Goal: Find contact information

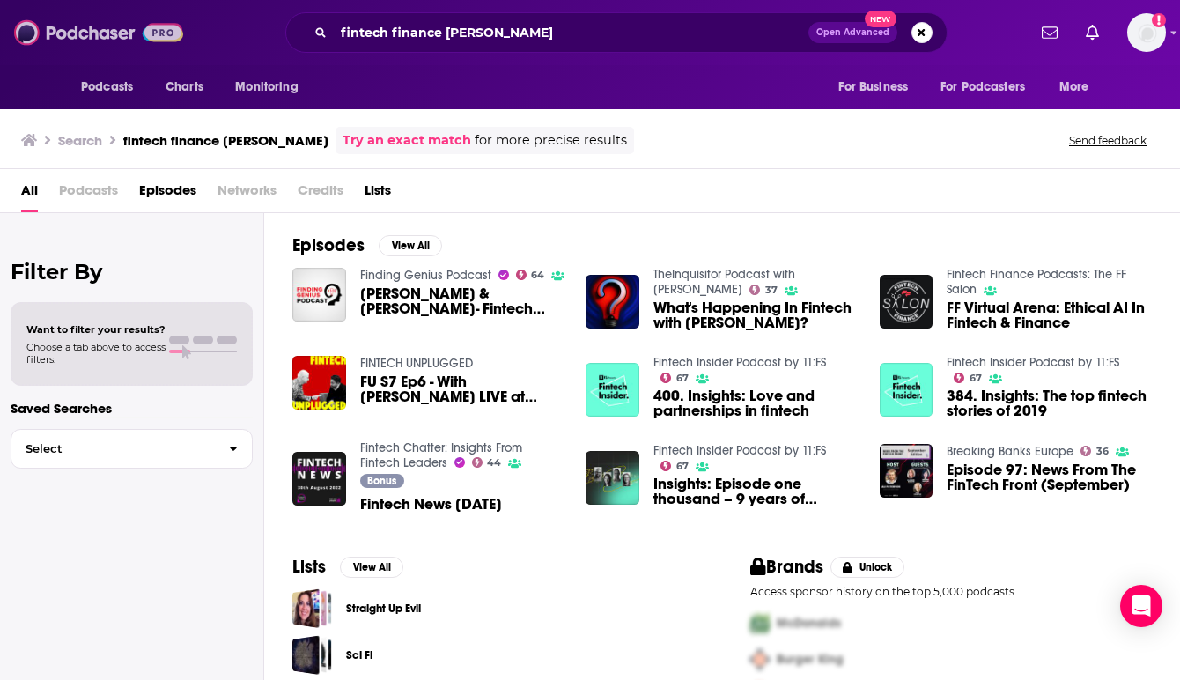
click at [109, 28] on img at bounding box center [98, 32] width 169 height 33
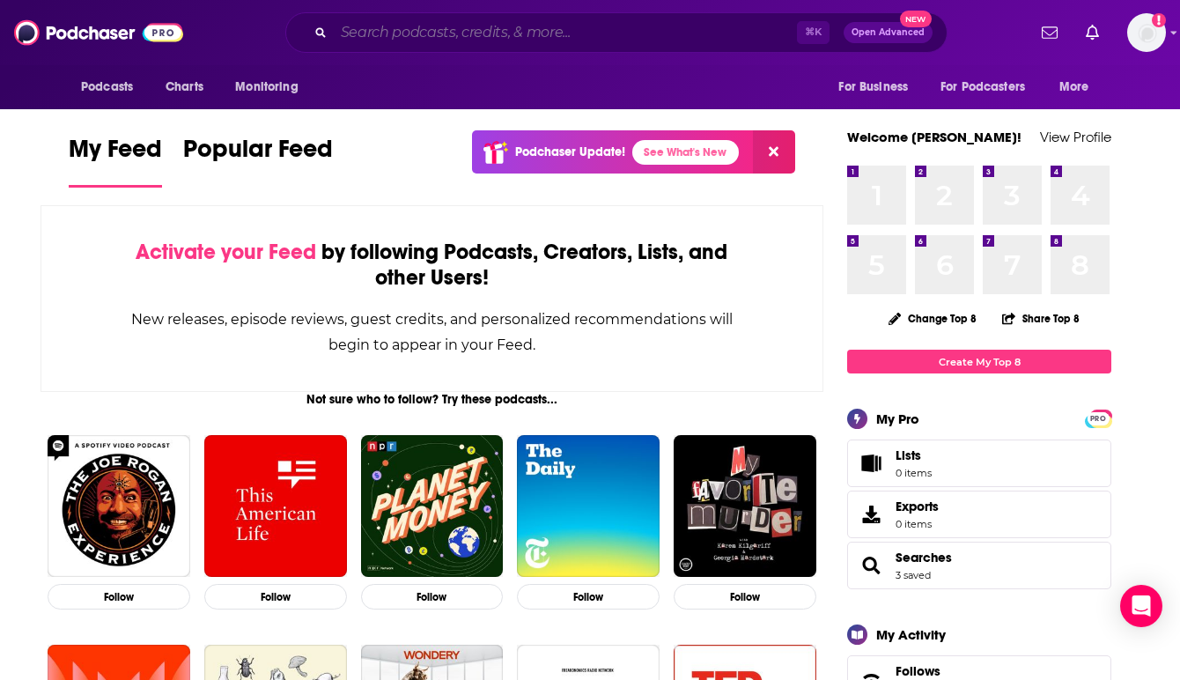
click at [417, 39] on input "Search podcasts, credits, & more..." at bounding box center [565, 32] width 463 height 28
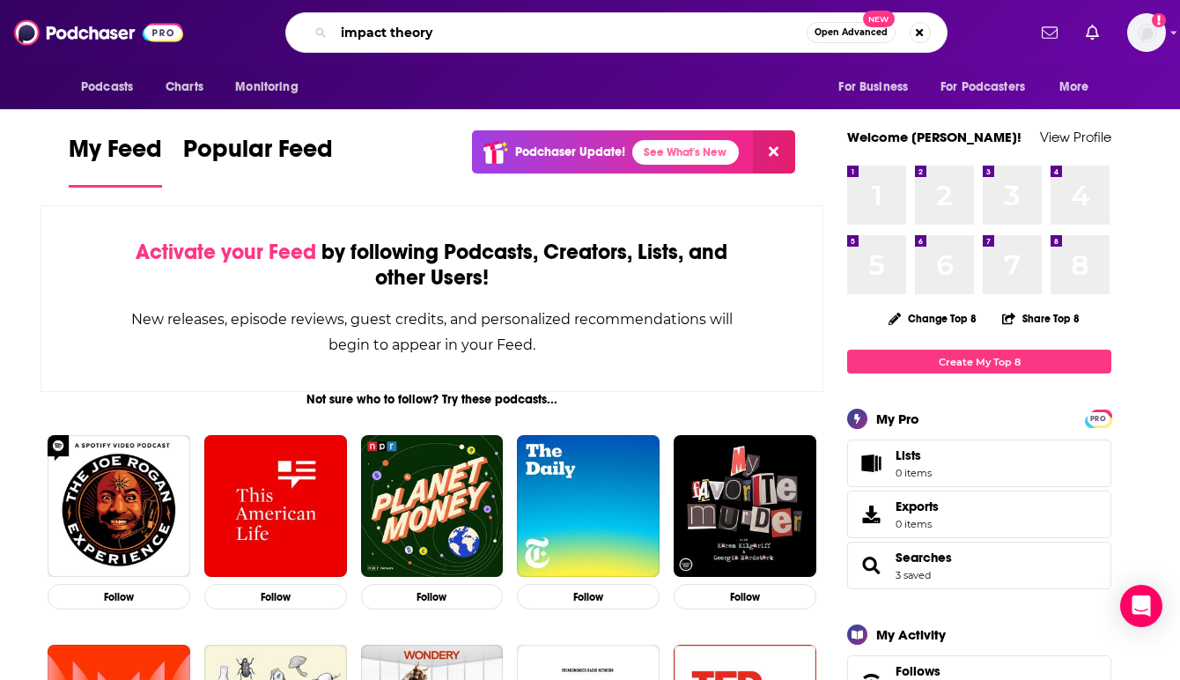
type input "impact theory"
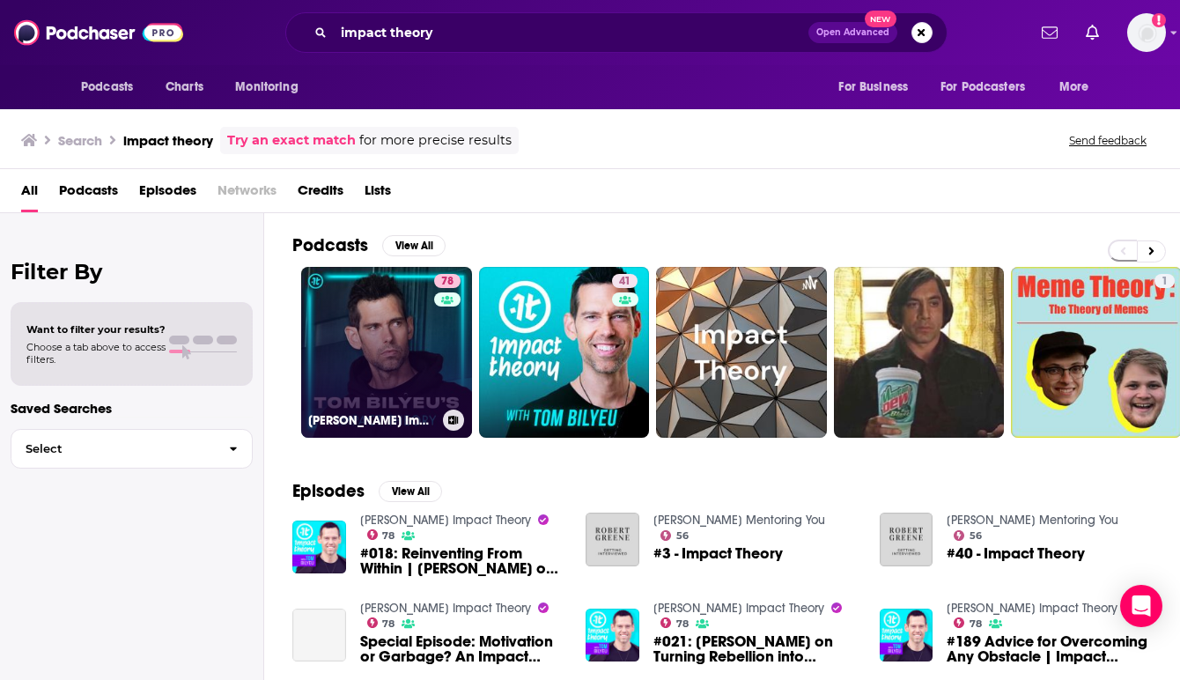
click at [366, 337] on link "78 [PERSON_NAME] Impact Theory" at bounding box center [386, 352] width 171 height 171
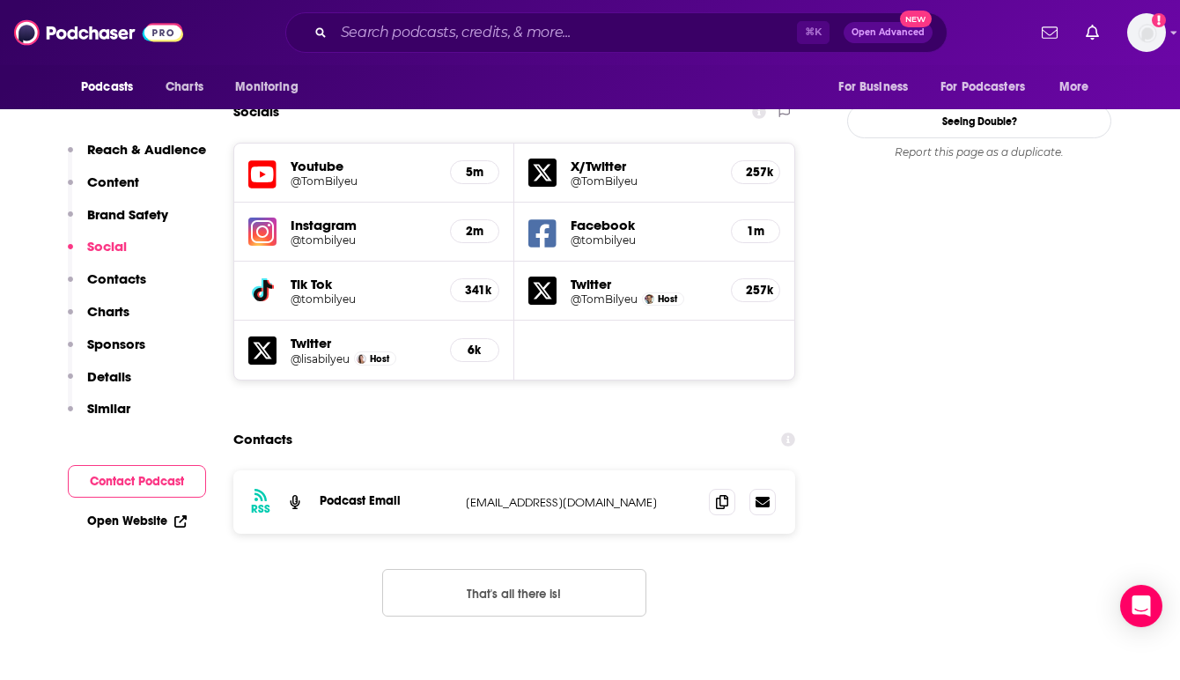
scroll to position [2008, 0]
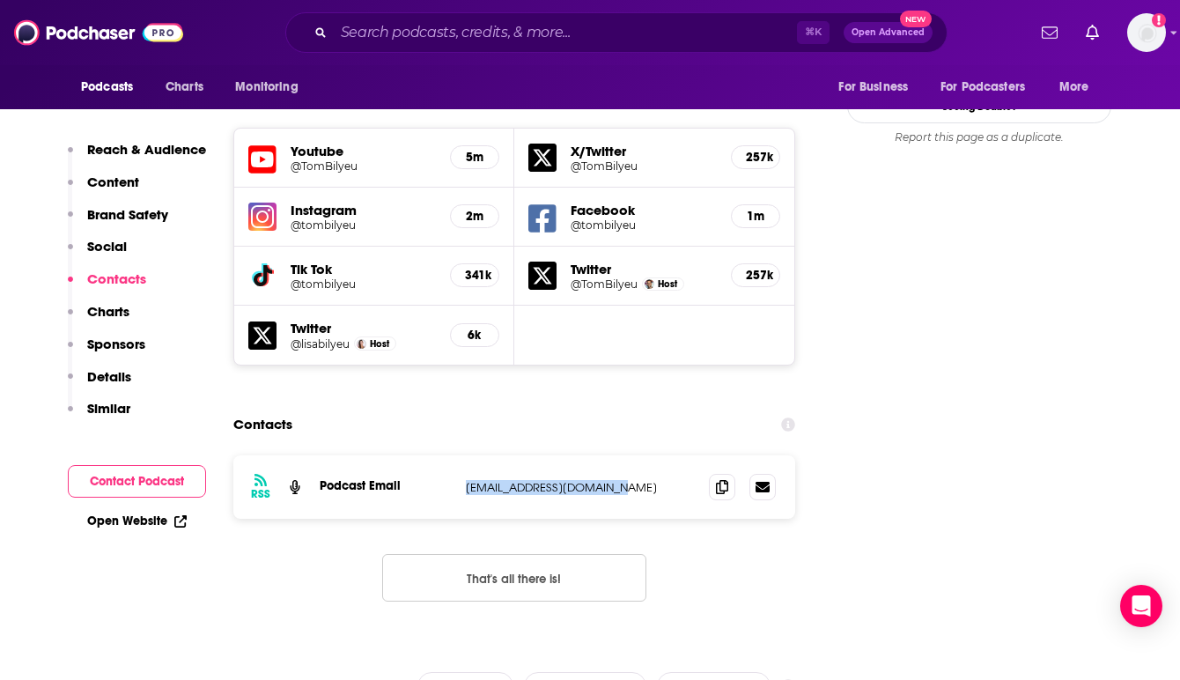
drag, startPoint x: 627, startPoint y: 410, endPoint x: 463, endPoint y: 411, distance: 163.8
click at [463, 455] on div "RSS Podcast Email [EMAIL_ADDRESS][DOMAIN_NAME] [EMAIL_ADDRESS][DOMAIN_NAME]" at bounding box center [514, 486] width 562 height 63
copy p "[EMAIL_ADDRESS][DOMAIN_NAME]"
click at [92, 31] on img at bounding box center [98, 32] width 169 height 33
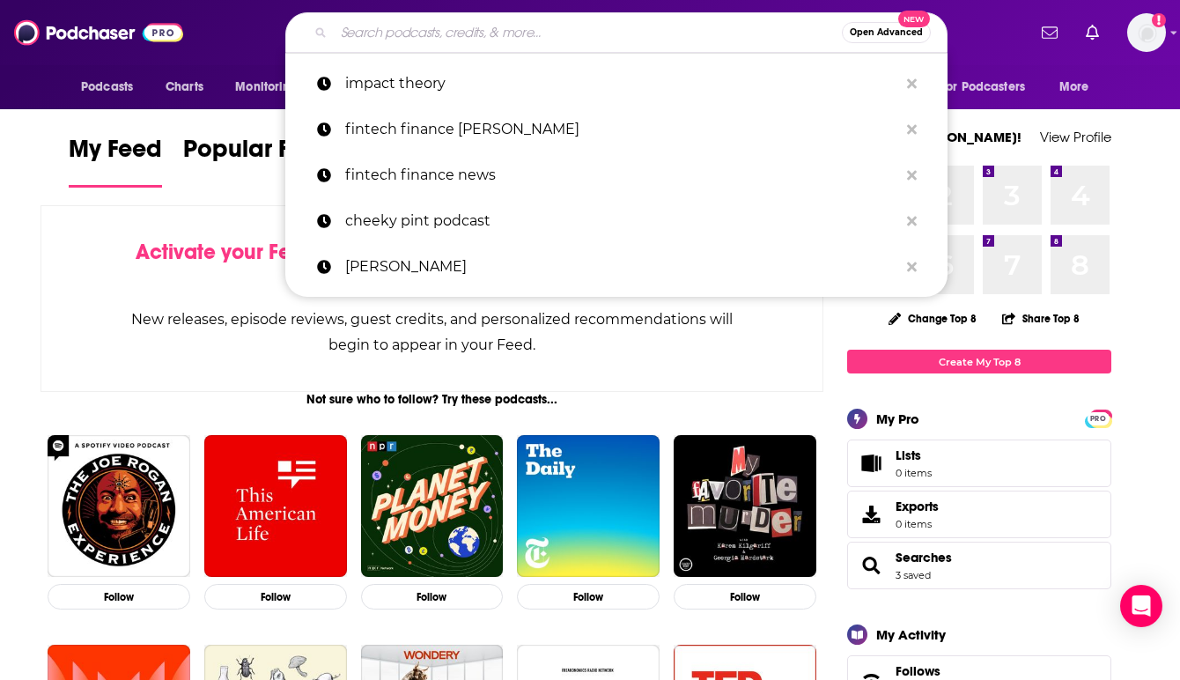
click at [401, 31] on input "Search podcasts, credits, & more..." at bounding box center [588, 32] width 508 height 28
paste input "[PERSON_NAME]"
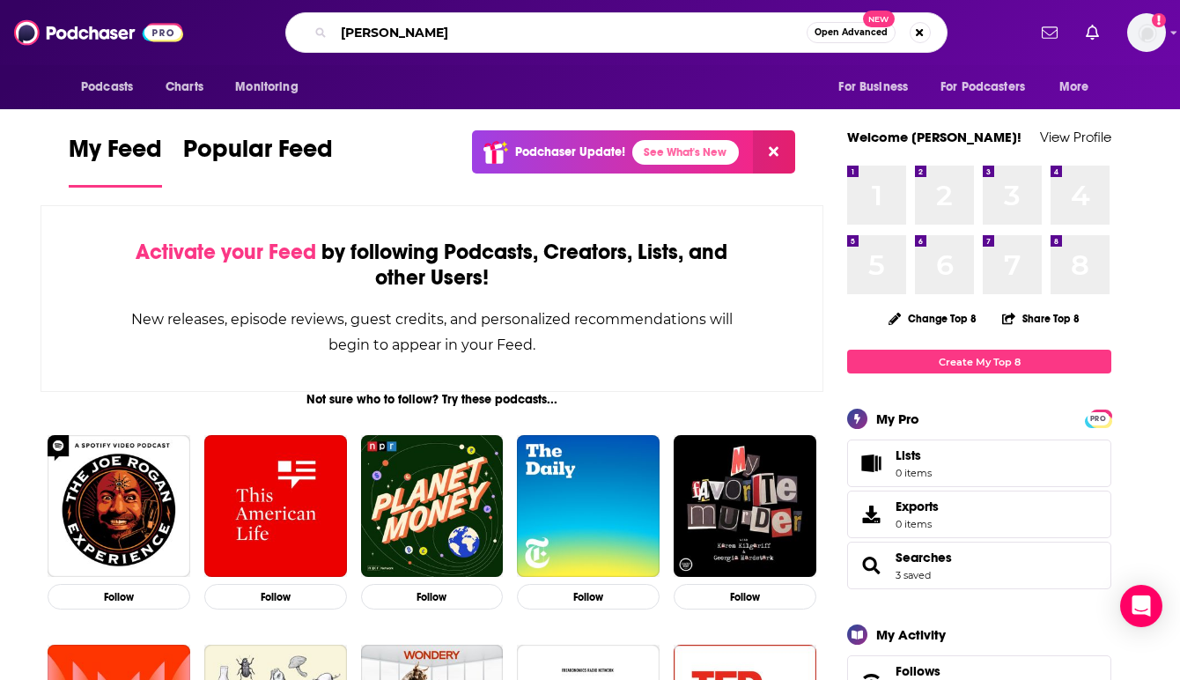
type input "[PERSON_NAME]"
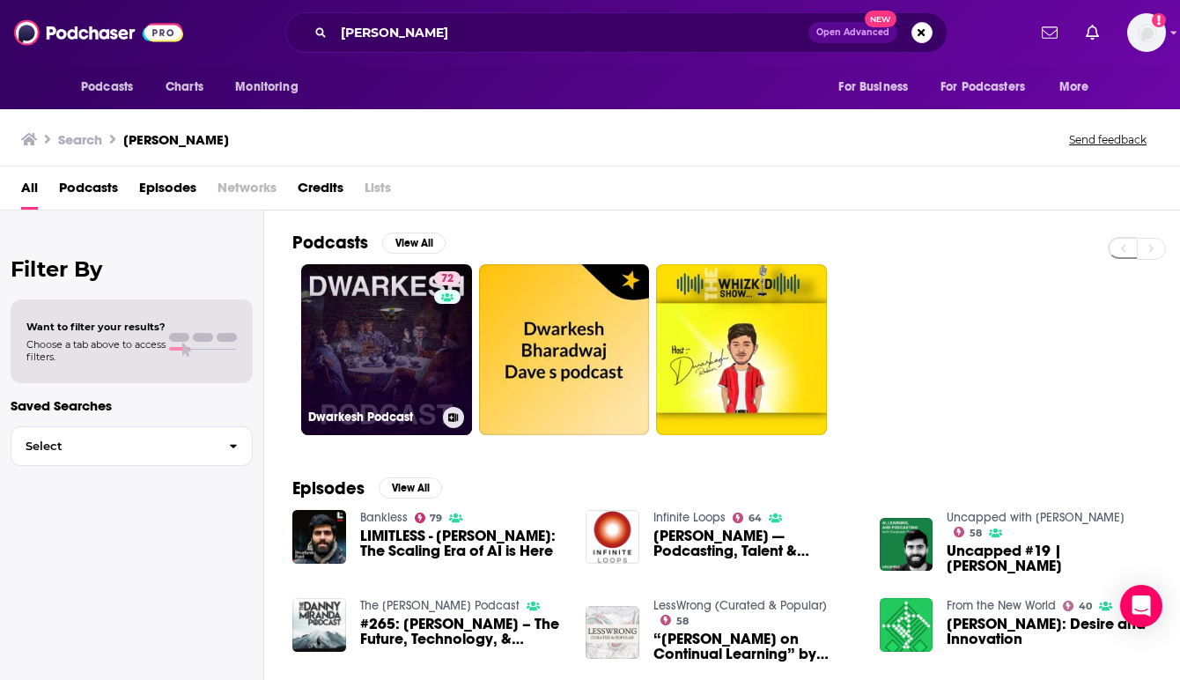
click at [370, 315] on link "72 [PERSON_NAME] Podcast" at bounding box center [386, 349] width 171 height 171
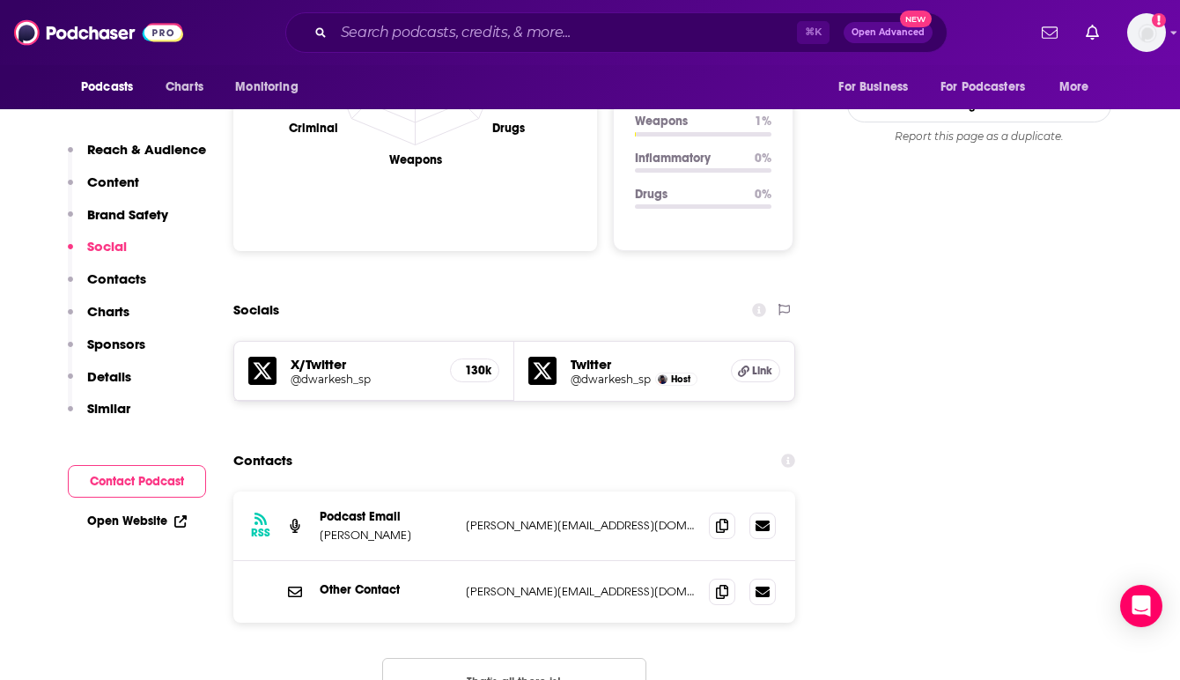
scroll to position [1832, 0]
